Goal: Transaction & Acquisition: Subscribe to service/newsletter

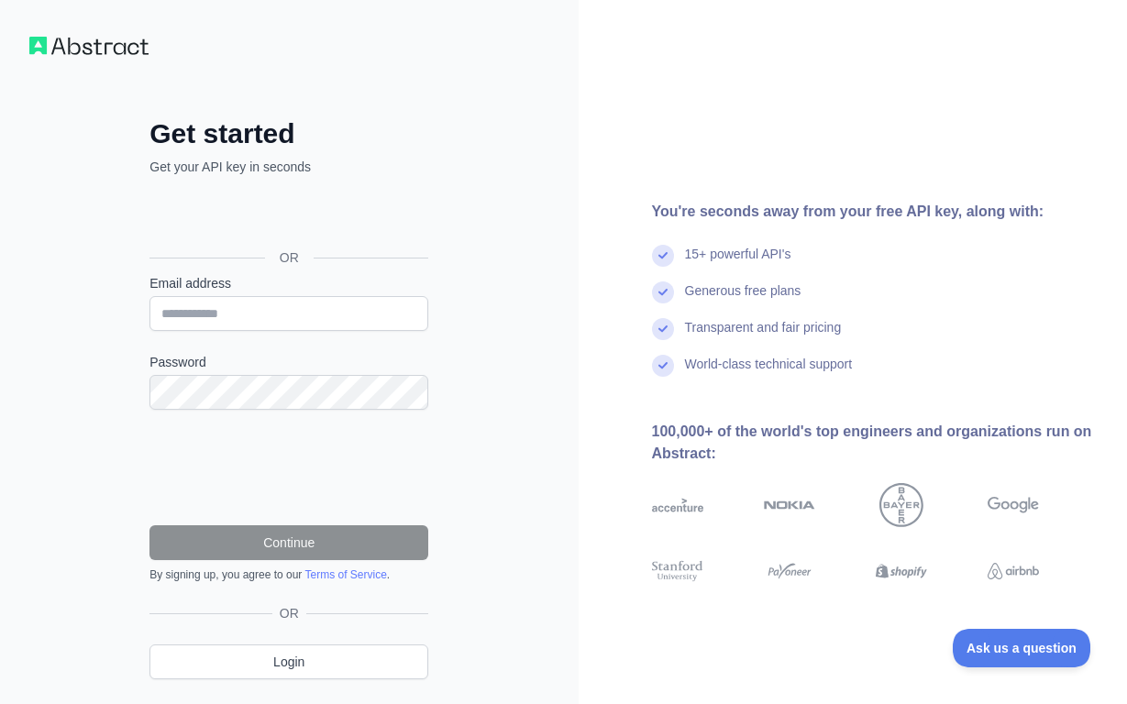
click at [276, 223] on div "Sign in with Google. Opens in new tab" at bounding box center [286, 216] width 275 height 40
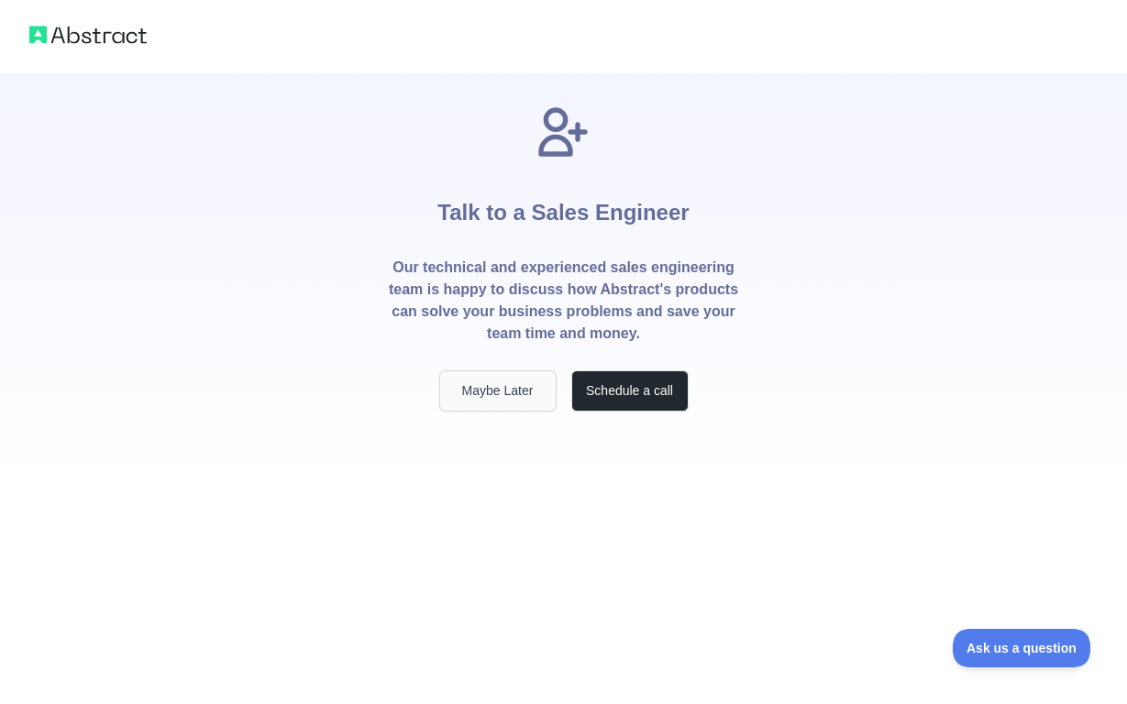
click at [485, 390] on button "Maybe Later" at bounding box center [497, 391] width 117 height 41
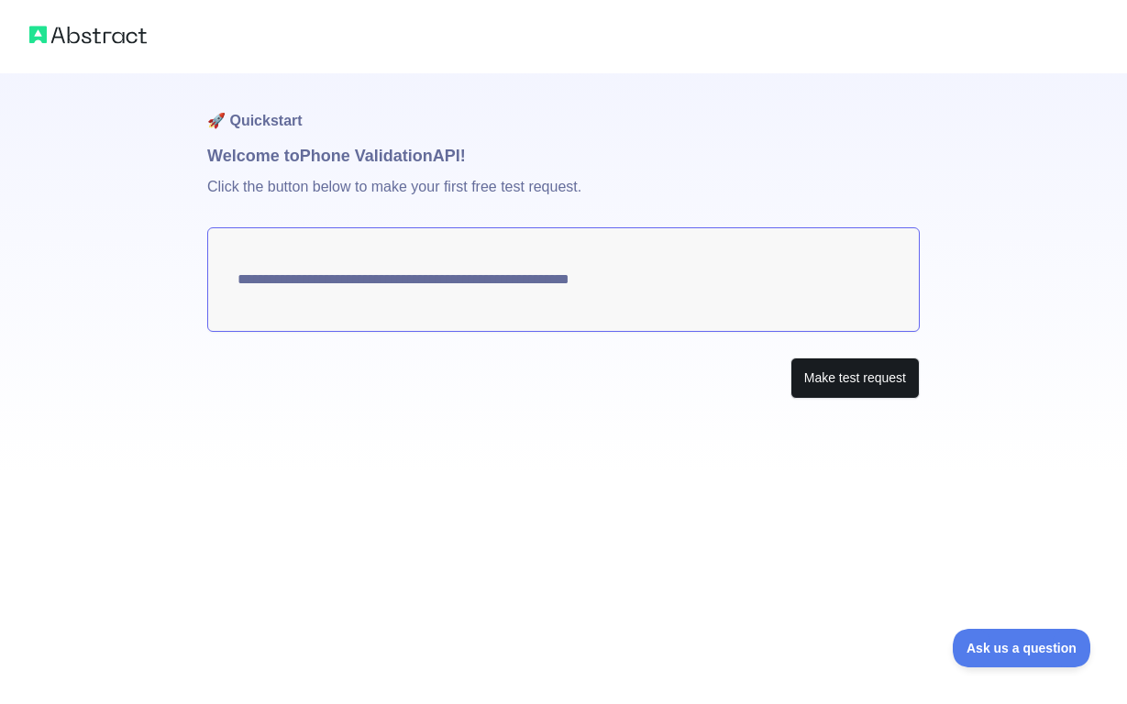
click at [814, 379] on button "Make test request" at bounding box center [855, 378] width 129 height 41
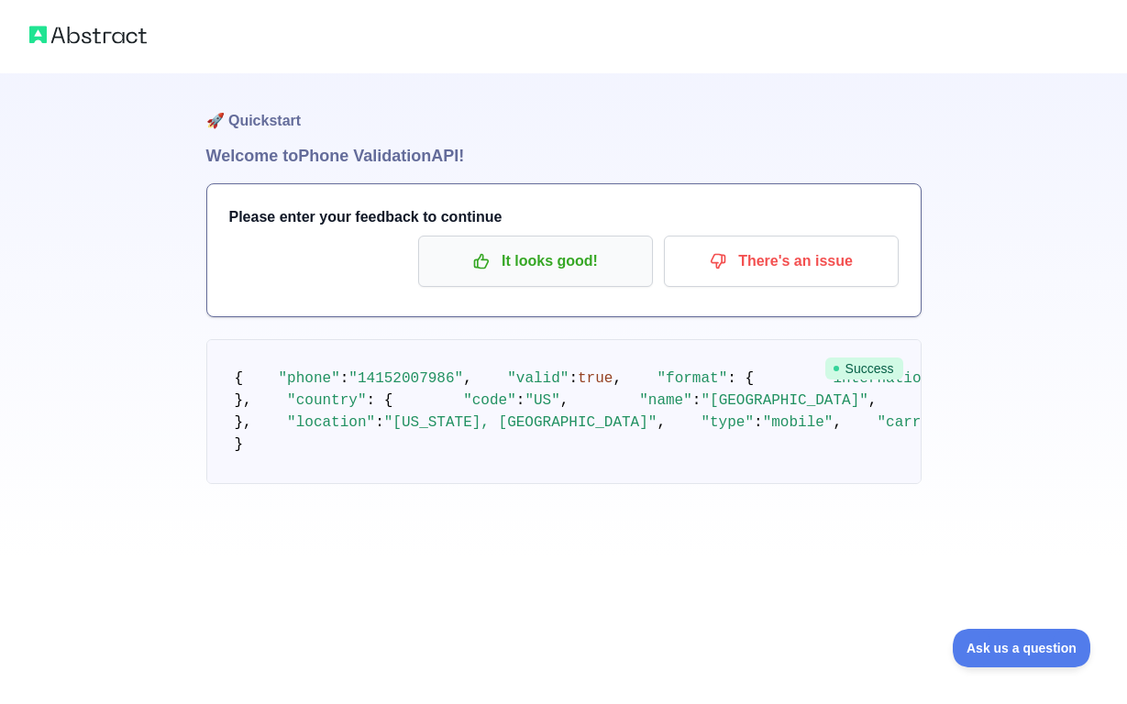
click at [576, 271] on p "It looks good!" at bounding box center [535, 261] width 207 height 31
